Goal: Task Accomplishment & Management: Manage account settings

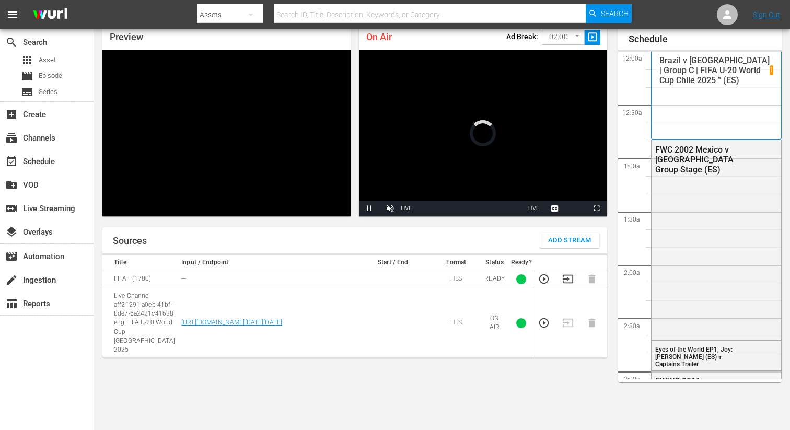
scroll to position [1947, 0]
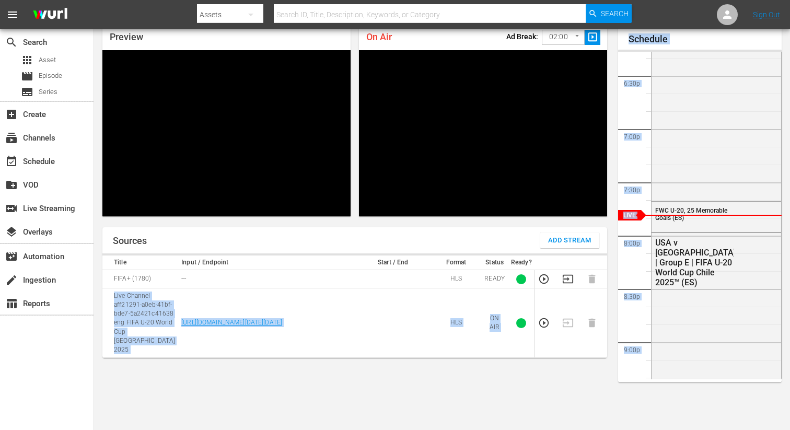
drag, startPoint x: 556, startPoint y: 286, endPoint x: 789, endPoint y: 262, distance: 234.2
click at [789, 262] on div "Preview Video Player is loading. Play Unmute Current Time 0:00 / Duration -:- L…" at bounding box center [442, 226] width 696 height 421
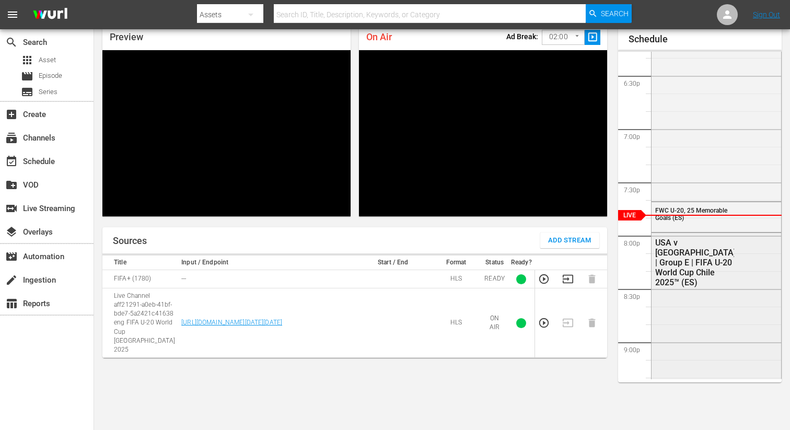
drag, startPoint x: 789, startPoint y: 215, endPoint x: 681, endPoint y: 252, distance: 114.3
click at [774, 173] on div "Preview Video Player is loading. Play Unmute Current Time 0:00 / Duration -:- L…" at bounding box center [442, 226] width 696 height 421
click at [564, 279] on icon "button" at bounding box center [567, 278] width 11 height 11
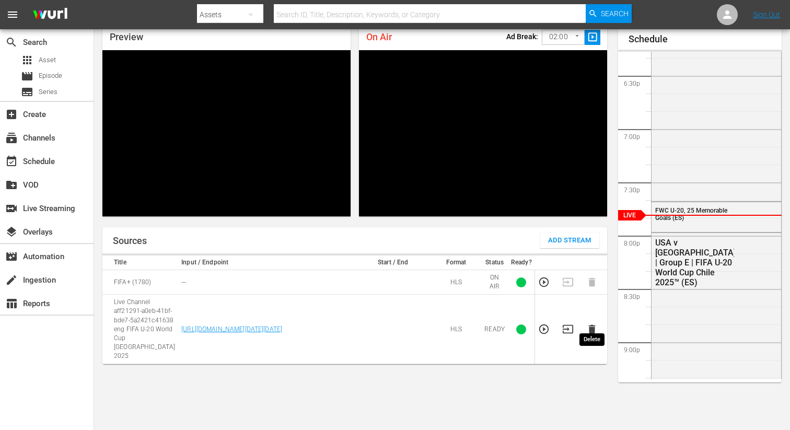
click at [589, 323] on icon "button" at bounding box center [591, 328] width 11 height 11
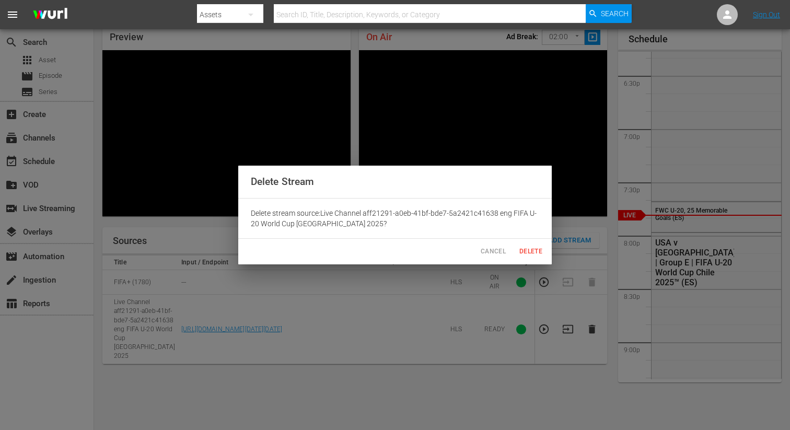
click at [522, 248] on span "Delete" at bounding box center [530, 251] width 25 height 11
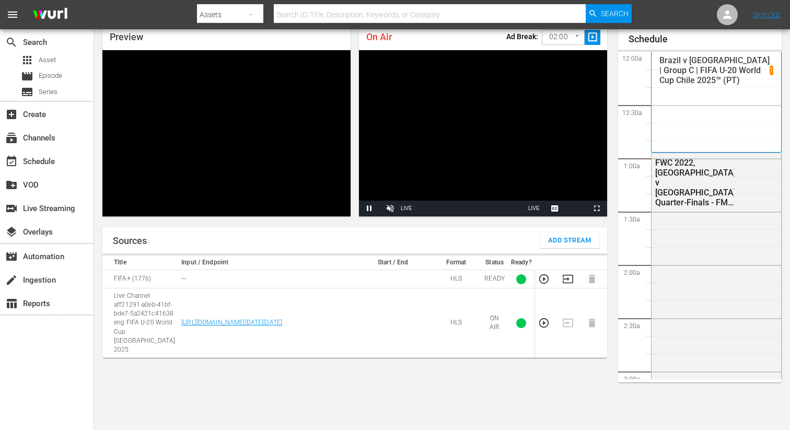
scroll to position [1947, 0]
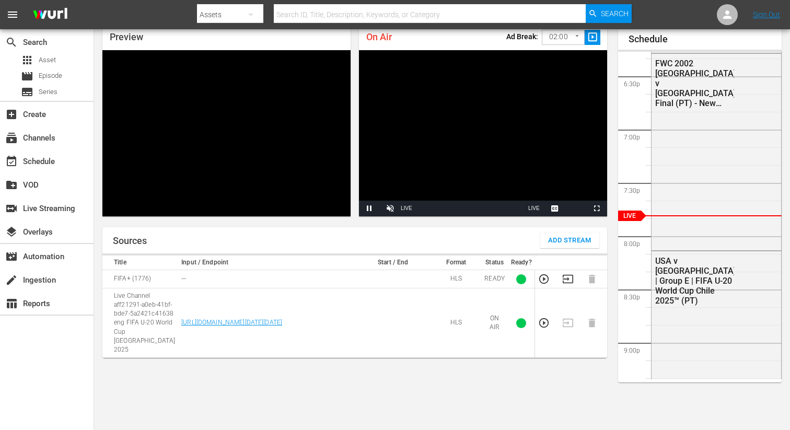
click at [563, 278] on icon "button" at bounding box center [568, 279] width 10 height 8
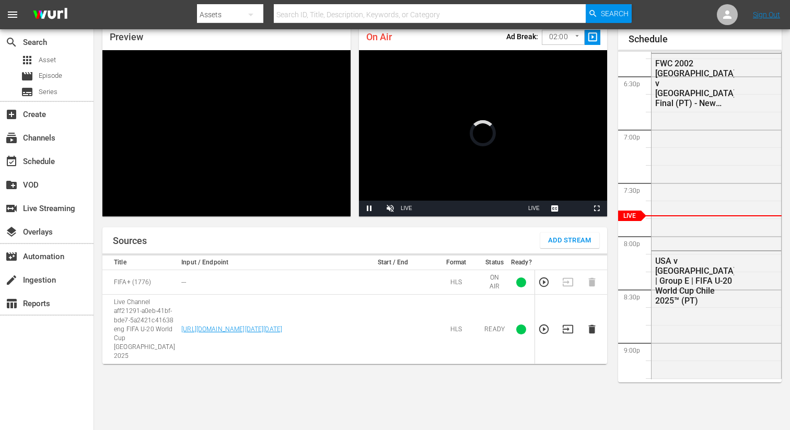
click at [585, 318] on td at bounding box center [595, 329] width 24 height 69
click at [591, 325] on icon "button" at bounding box center [591, 329] width 7 height 9
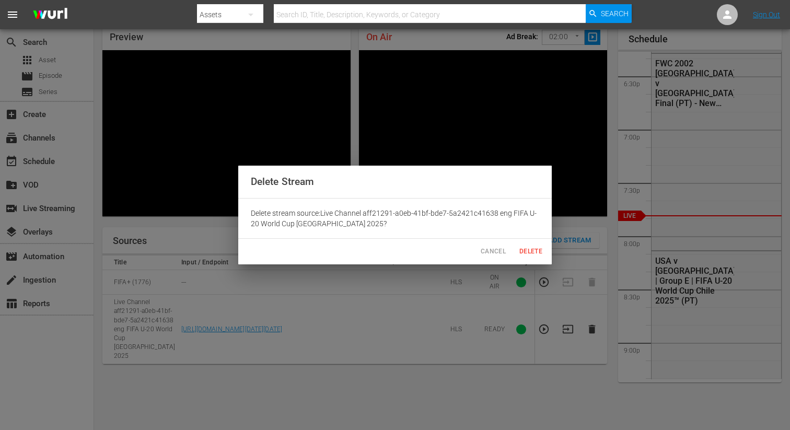
click at [535, 254] on span "Delete" at bounding box center [530, 251] width 25 height 11
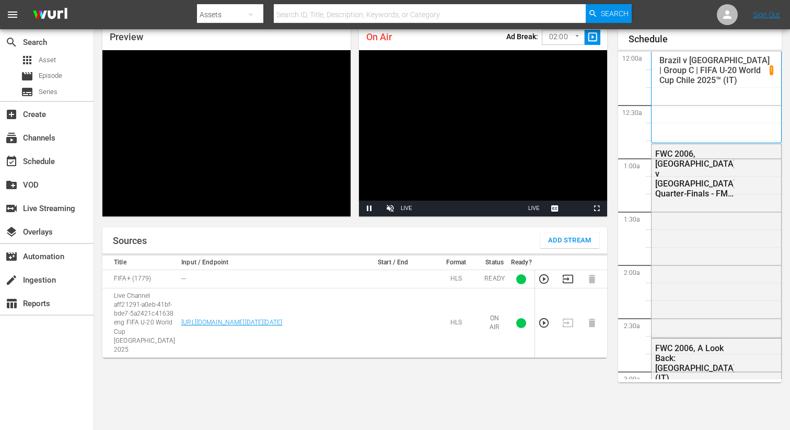
scroll to position [1947, 0]
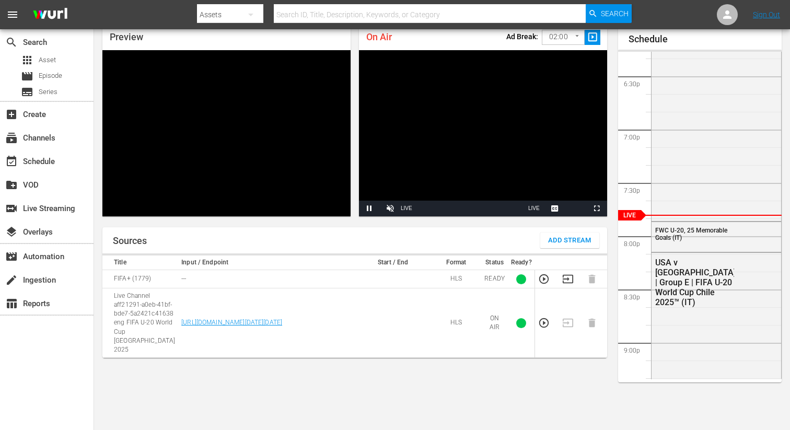
click at [565, 280] on icon "button" at bounding box center [567, 278] width 11 height 11
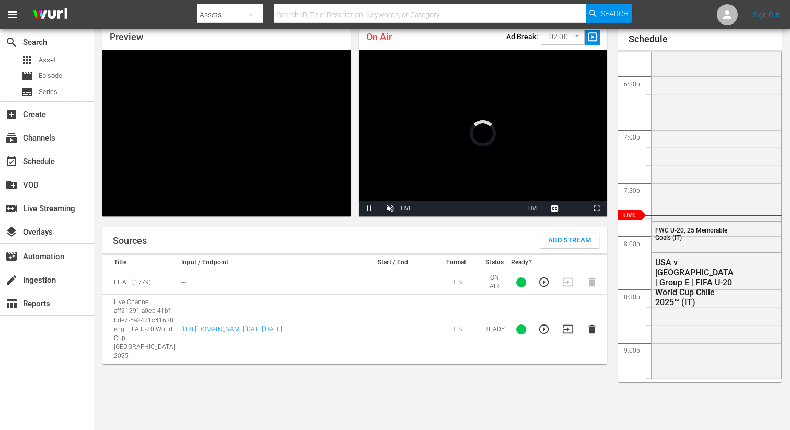
click at [585, 317] on td at bounding box center [595, 329] width 24 height 69
click at [594, 325] on icon "button" at bounding box center [591, 329] width 7 height 9
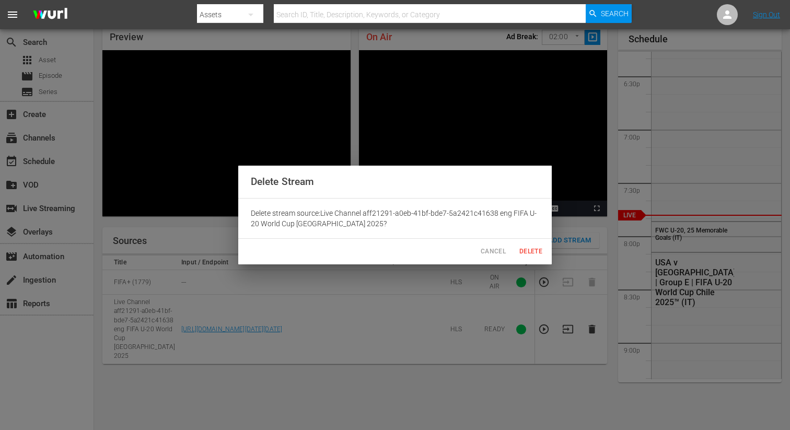
click at [539, 253] on span "Delete" at bounding box center [530, 251] width 25 height 11
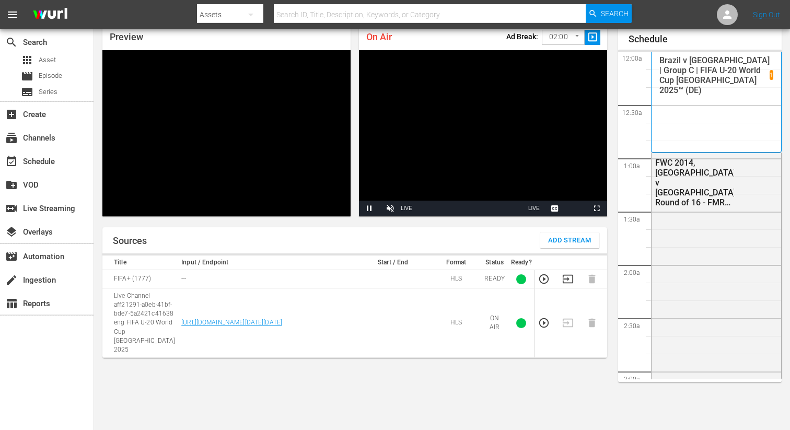
scroll to position [1947, 0]
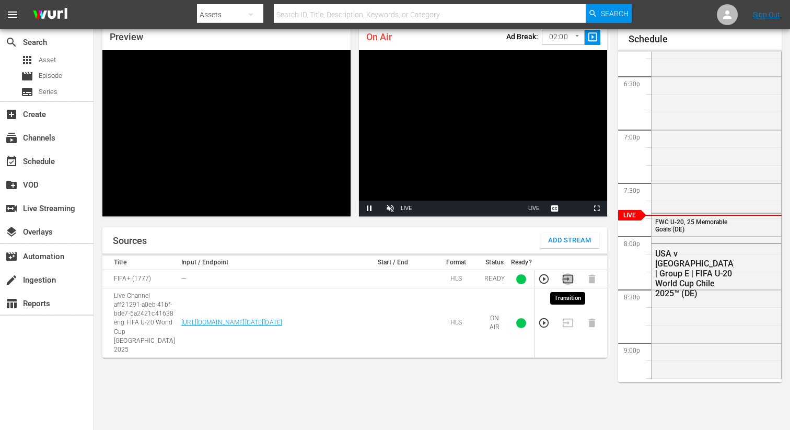
click at [564, 284] on icon "button" at bounding box center [567, 278] width 11 height 11
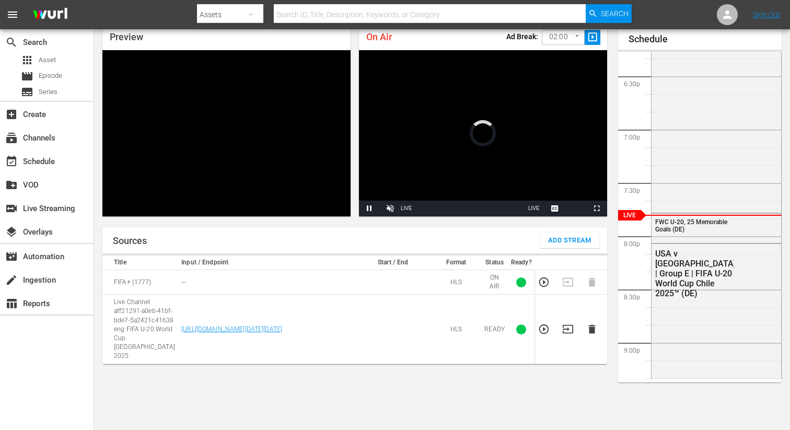
click at [594, 323] on icon "button" at bounding box center [591, 328] width 11 height 11
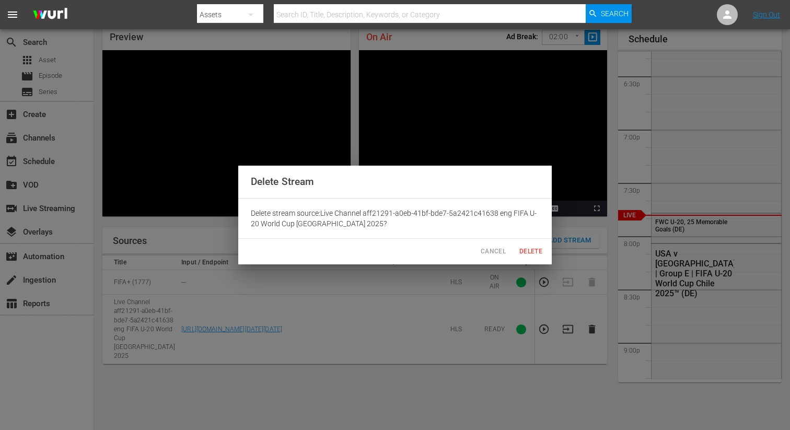
click at [526, 251] on span "Delete" at bounding box center [530, 251] width 25 height 11
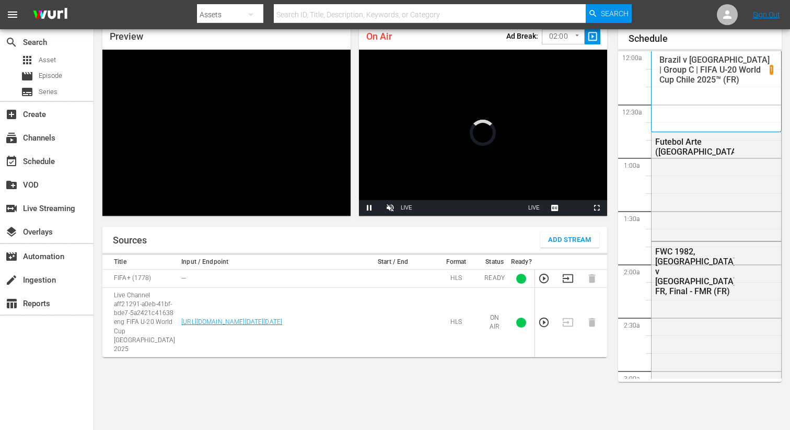
scroll to position [1946, 0]
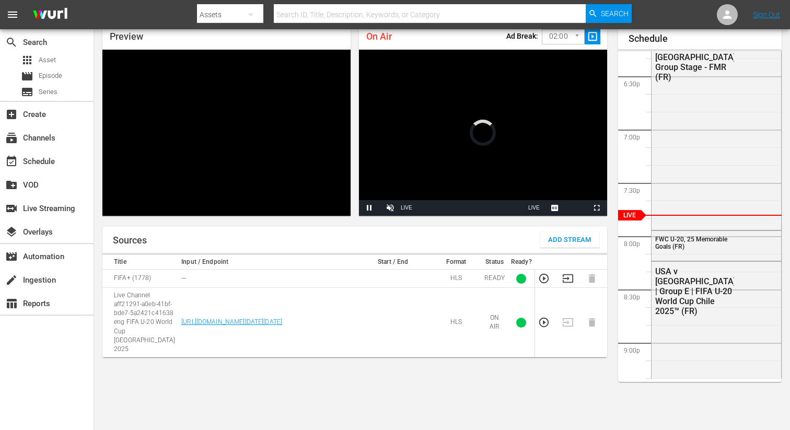
click at [566, 282] on icon "button" at bounding box center [568, 278] width 10 height 8
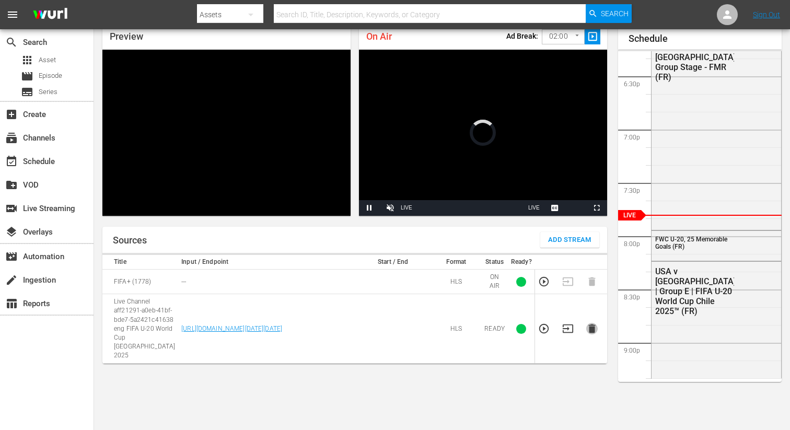
click at [594, 324] on icon "button" at bounding box center [591, 328] width 7 height 9
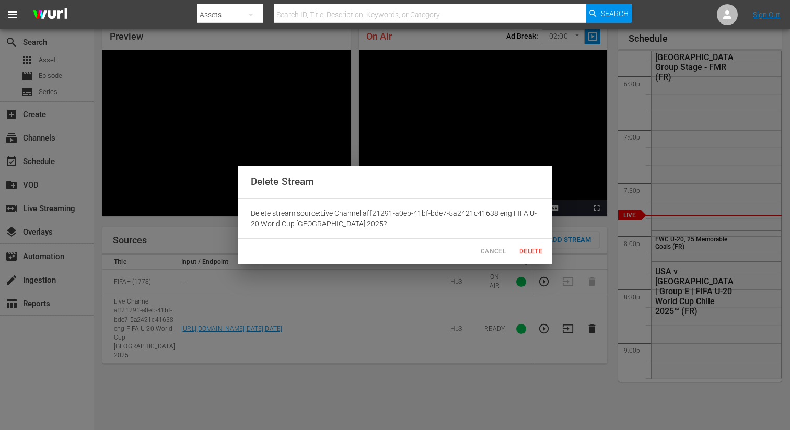
click at [536, 252] on span "Delete" at bounding box center [530, 251] width 25 height 11
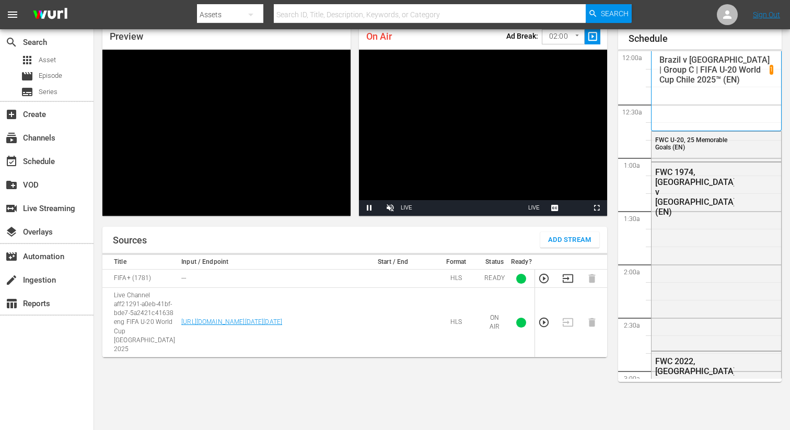
scroll to position [1946, 0]
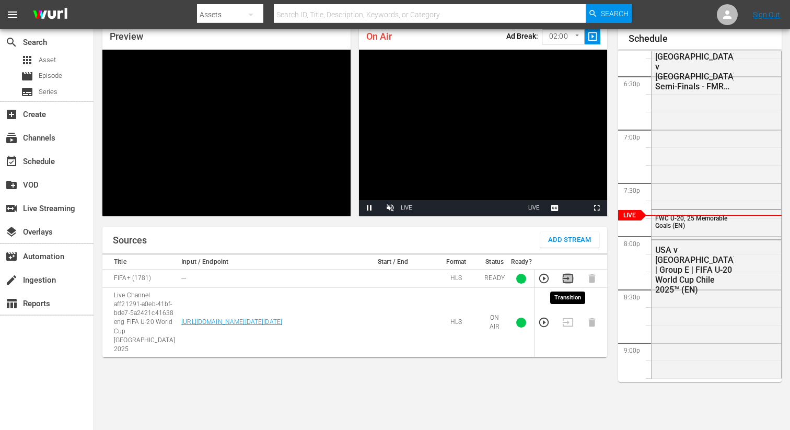
click at [566, 277] on icon "button" at bounding box center [567, 278] width 11 height 11
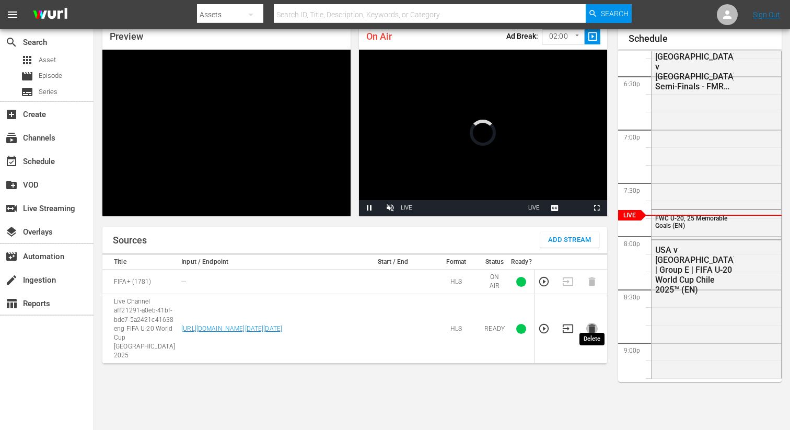
click at [590, 323] on icon "button" at bounding box center [591, 328] width 11 height 11
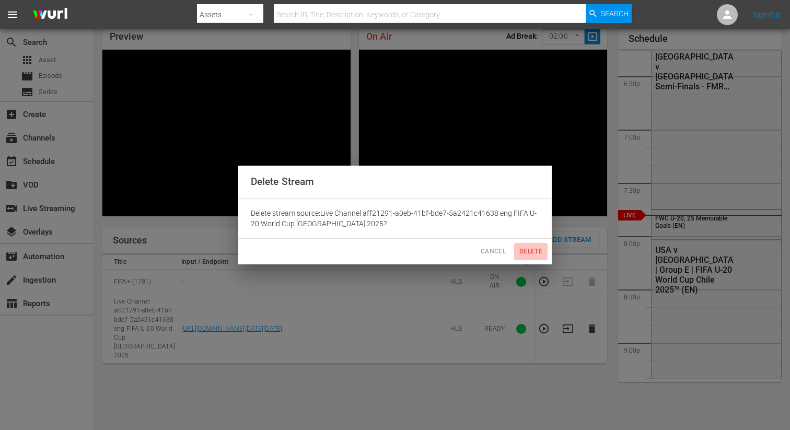
click at [528, 249] on span "Delete" at bounding box center [530, 251] width 25 height 11
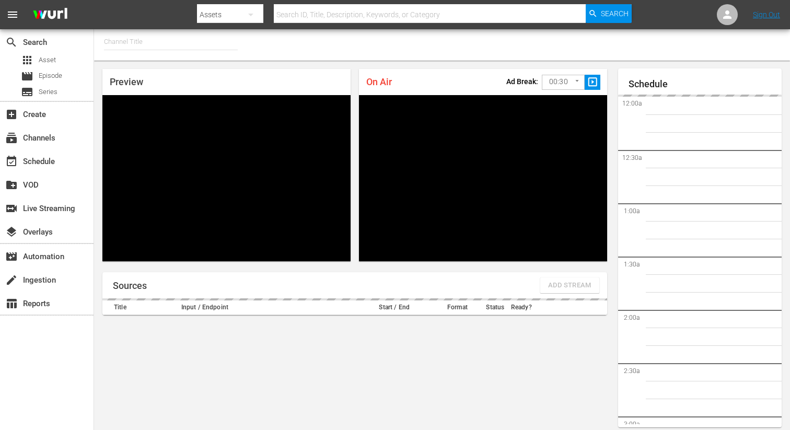
type input "FIFA+ Spanish Global (1780)"
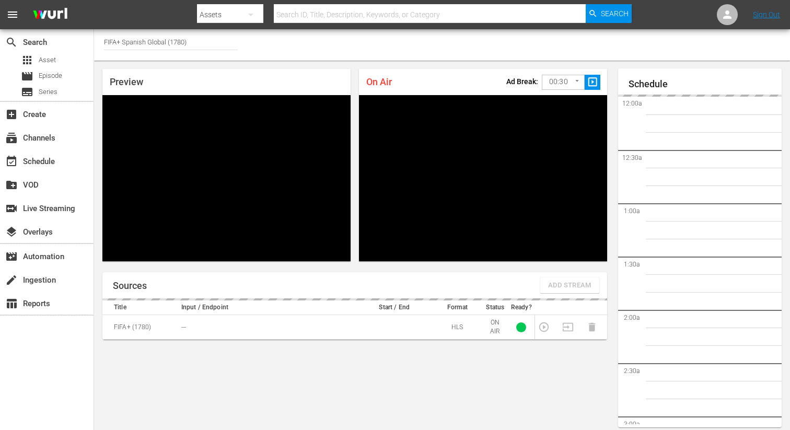
scroll to position [45, 0]
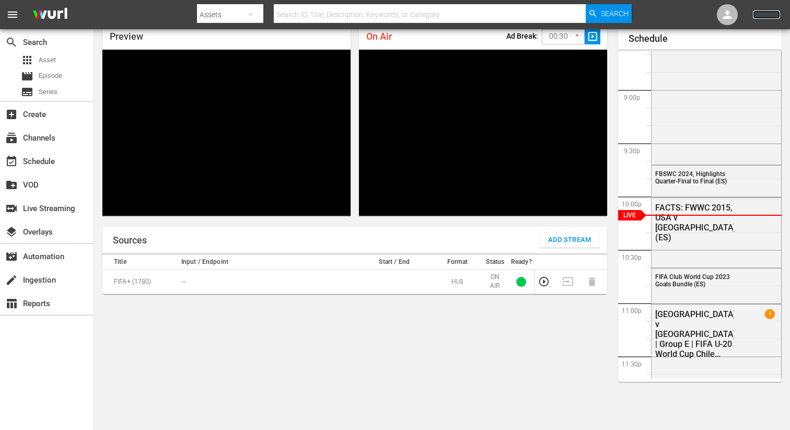
click at [765, 15] on link "Sign Out" at bounding box center [766, 14] width 27 height 8
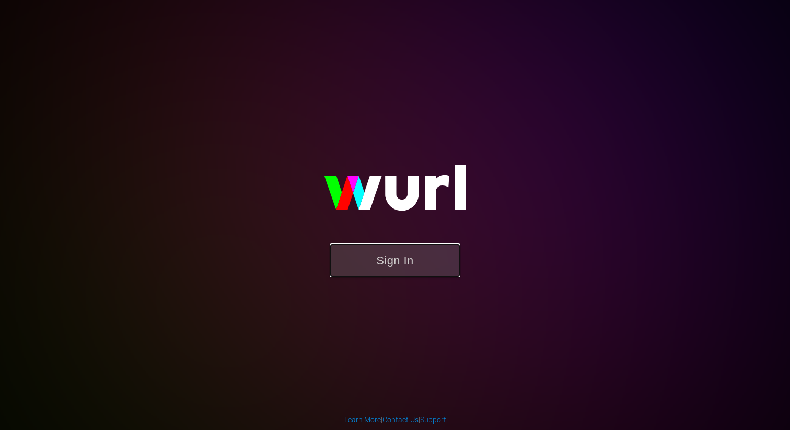
click at [391, 264] on button "Sign In" at bounding box center [395, 260] width 131 height 34
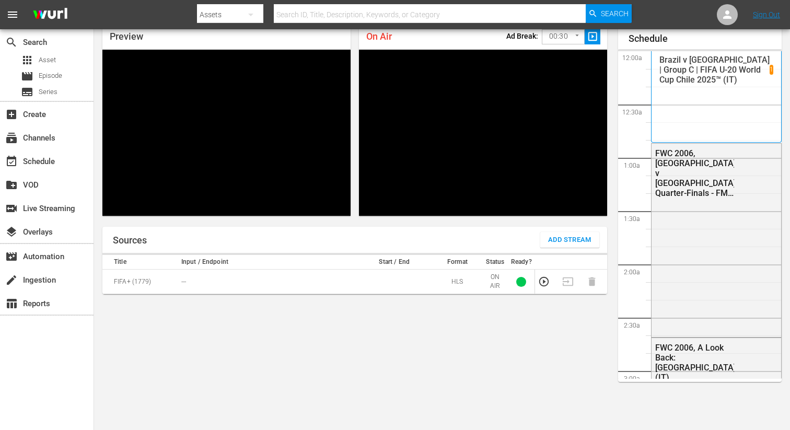
scroll to position [45, 0]
